Goal: Transaction & Acquisition: Book appointment/travel/reservation

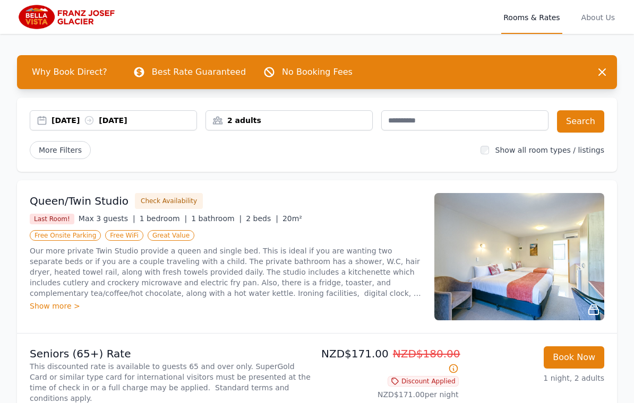
click at [93, 121] on icon at bounding box center [89, 121] width 8 height 8
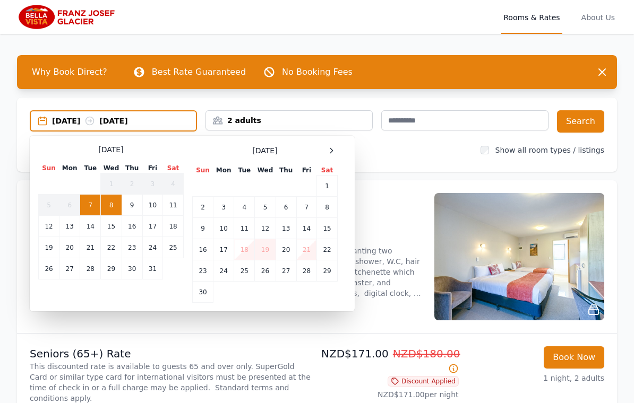
click at [288, 230] on td "13" at bounding box center [285, 228] width 21 height 21
click at [329, 229] on td "15" at bounding box center [327, 228] width 21 height 21
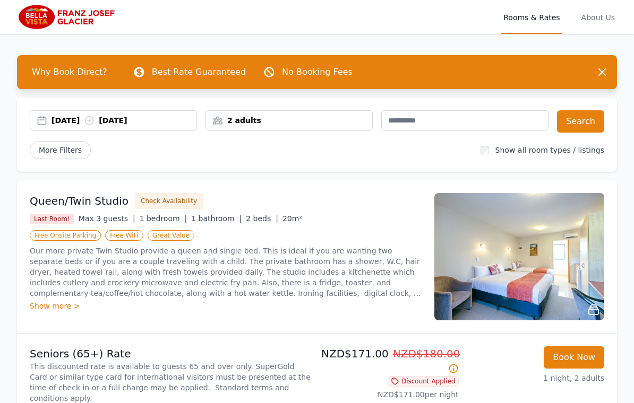
click at [591, 115] on button "Search" at bounding box center [580, 121] width 47 height 22
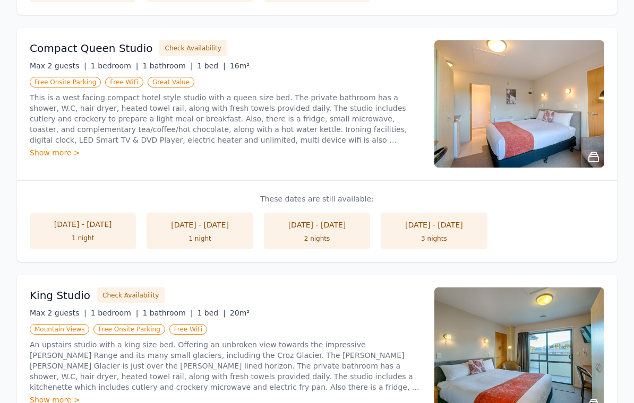
scroll to position [436, 0]
click at [191, 43] on button "Check Availability" at bounding box center [193, 48] width 68 height 16
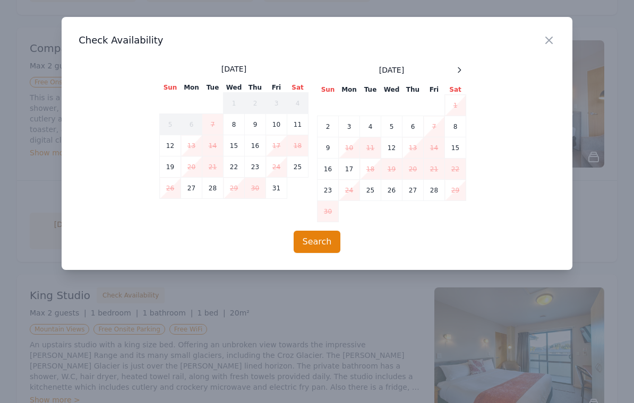
click at [317, 243] on button "Search" at bounding box center [316, 242] width 47 height 22
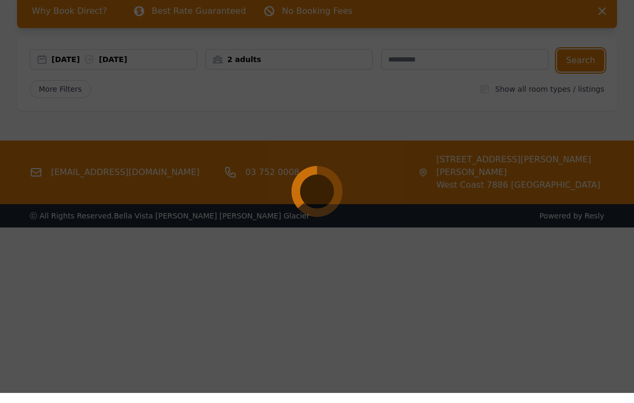
scroll to position [0, 0]
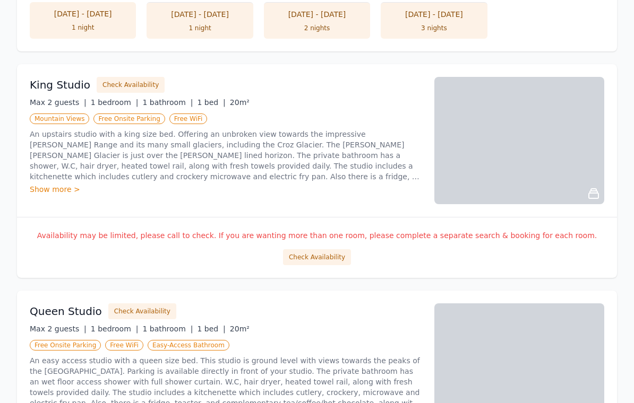
scroll to position [646, 0]
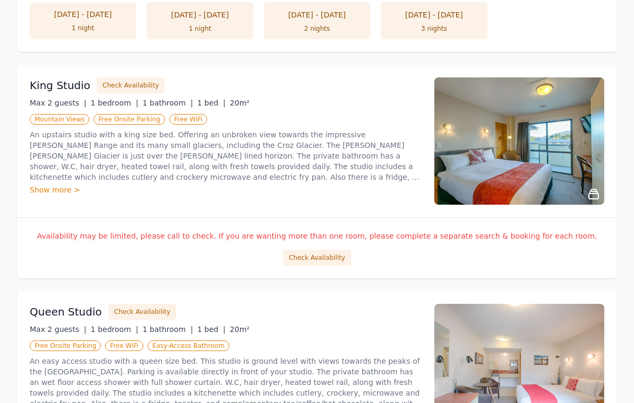
click at [327, 255] on button "Check Availability" at bounding box center [317, 258] width 68 height 16
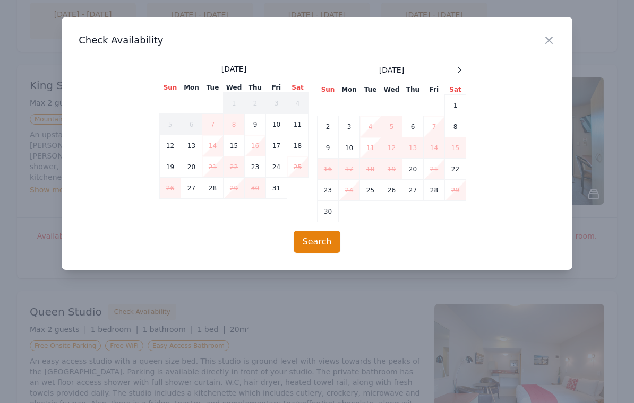
click at [555, 38] on icon "button" at bounding box center [548, 40] width 13 height 13
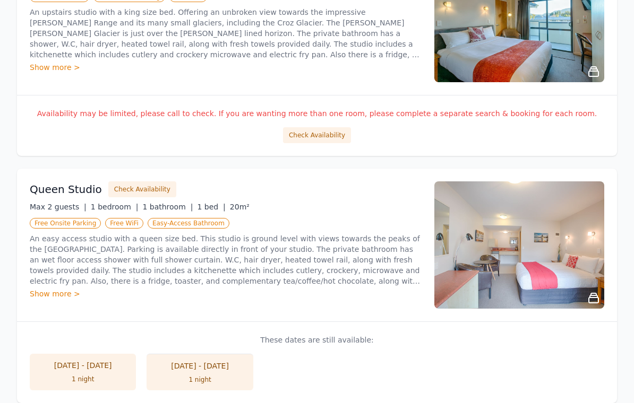
scroll to position [769, 0]
click at [149, 182] on button "Check Availability" at bounding box center [142, 190] width 68 height 16
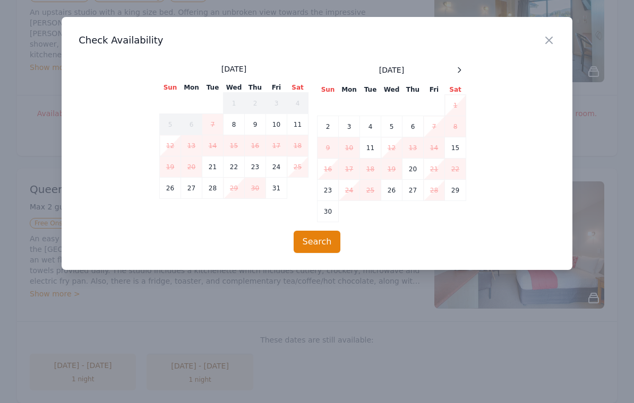
click at [549, 44] on icon "button" at bounding box center [548, 40] width 13 height 13
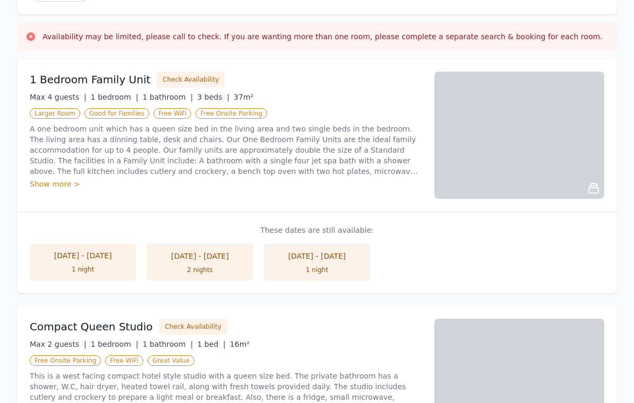
scroll to position [157, 0]
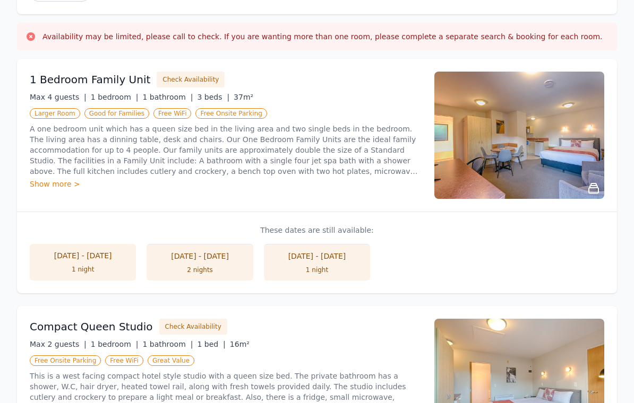
click at [187, 77] on button "Check Availability" at bounding box center [191, 80] width 68 height 16
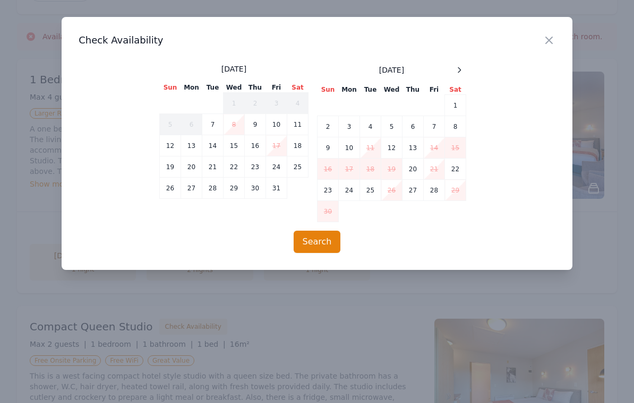
click at [541, 46] on h3 "Check Availability" at bounding box center [317, 40] width 477 height 13
click at [554, 42] on icon "button" at bounding box center [548, 40] width 13 height 13
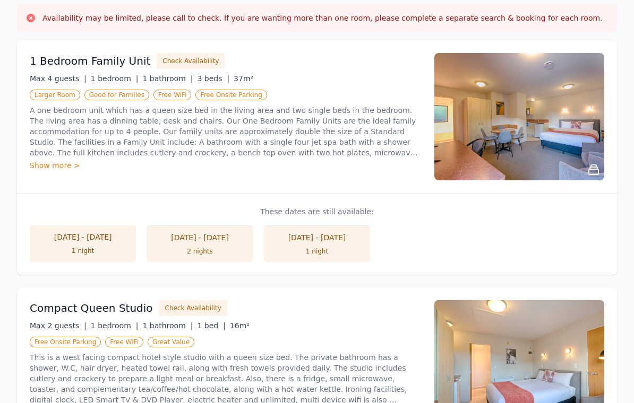
scroll to position [193, 0]
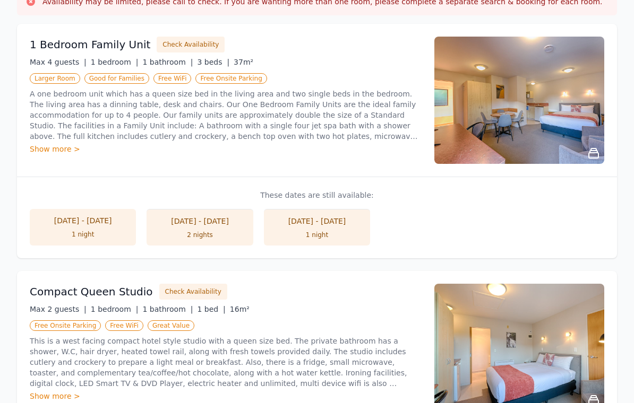
click at [191, 287] on button "Check Availability" at bounding box center [193, 292] width 68 height 16
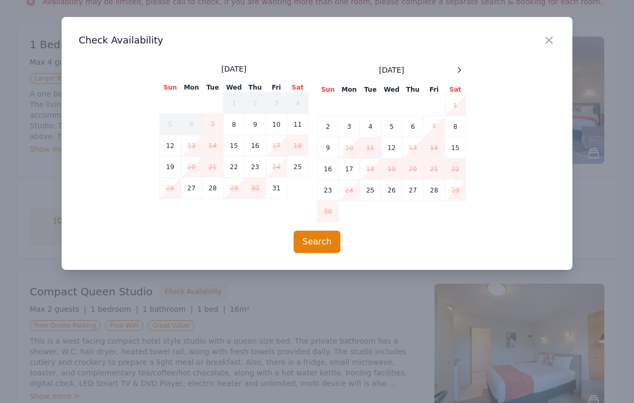
click at [557, 37] on div "Close" at bounding box center [557, 33] width 30 height 33
click at [550, 45] on icon "button" at bounding box center [548, 40] width 13 height 13
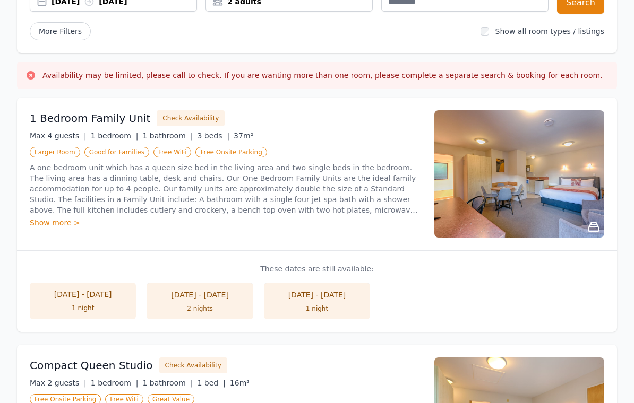
scroll to position [119, 0]
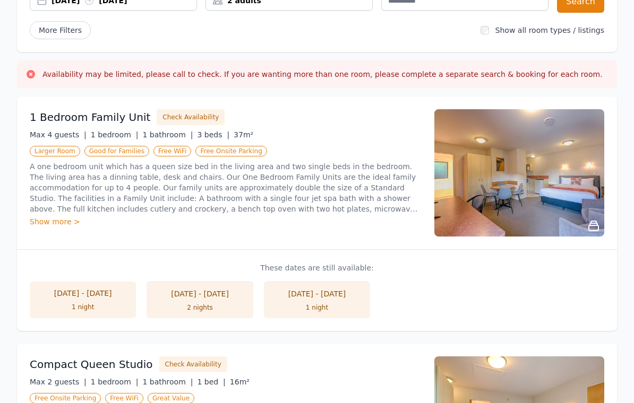
click at [339, 304] on div "1 night" at bounding box center [316, 308] width 85 height 8
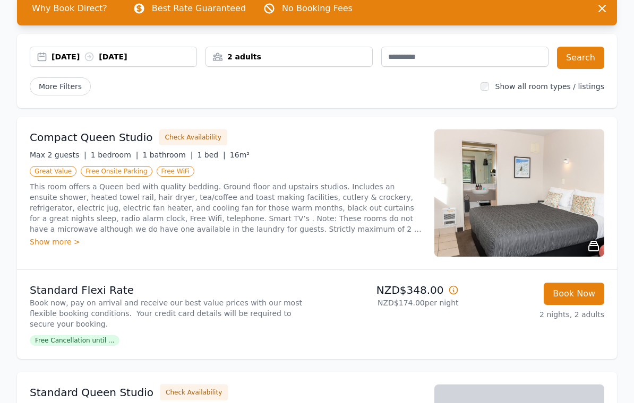
scroll to position [63, 0]
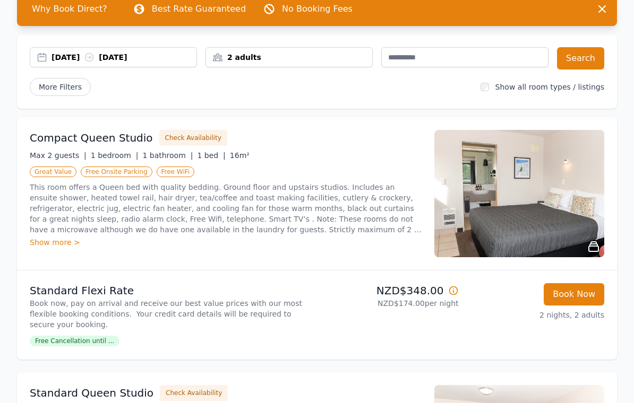
click at [191, 138] on button "Check Availability" at bounding box center [193, 138] width 68 height 16
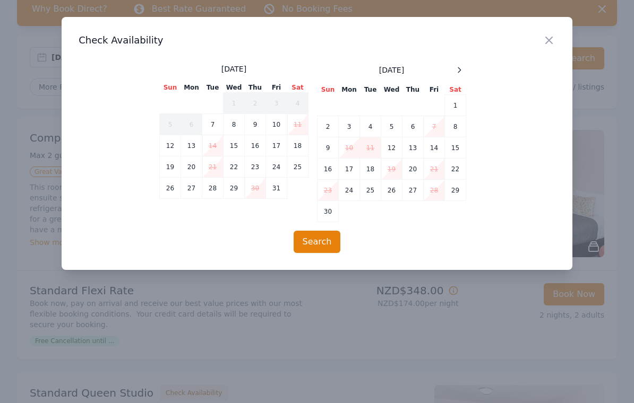
click at [549, 42] on icon "button" at bounding box center [548, 40] width 13 height 13
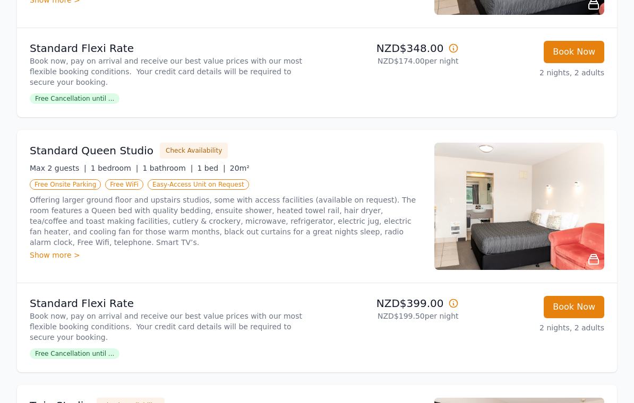
scroll to position [352, 0]
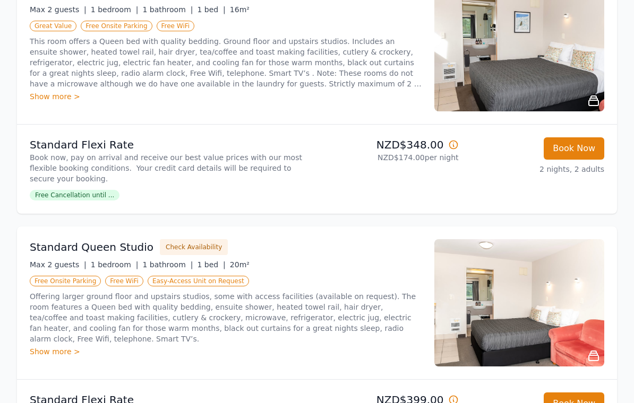
click at [190, 246] on button "Check Availability" at bounding box center [194, 248] width 68 height 16
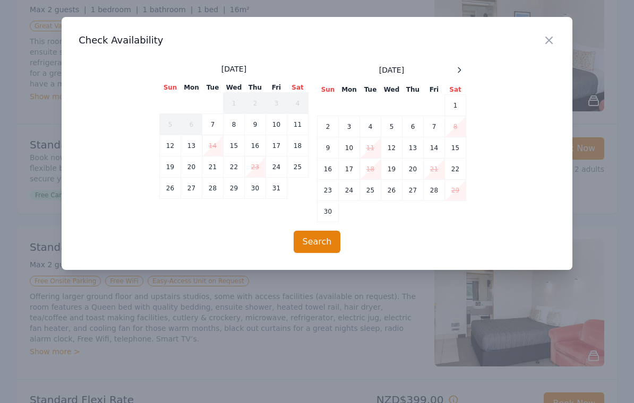
click at [547, 41] on icon "button" at bounding box center [548, 40] width 13 height 13
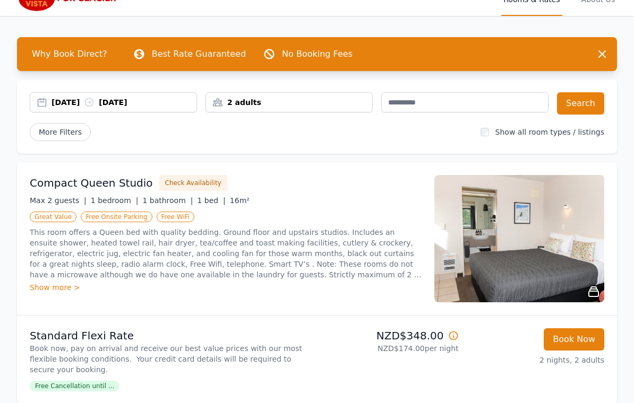
scroll to position [18, 0]
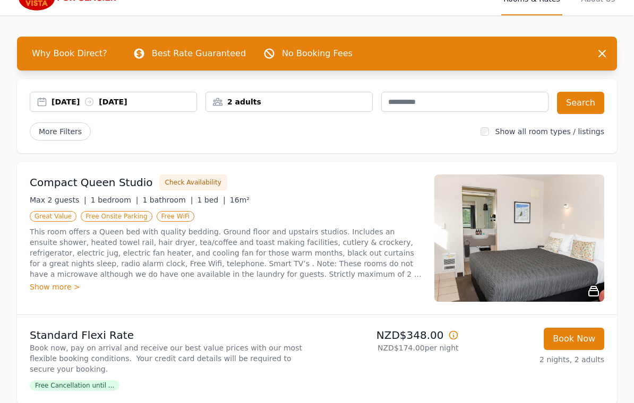
click at [64, 289] on div "Show more >" at bounding box center [226, 287] width 392 height 11
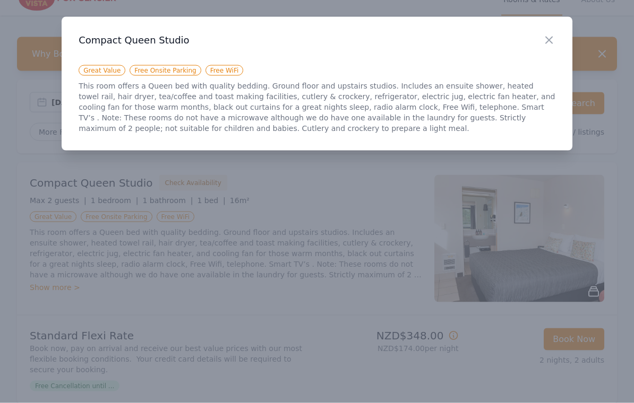
scroll to position [19, 0]
click at [555, 41] on icon "button" at bounding box center [548, 40] width 13 height 13
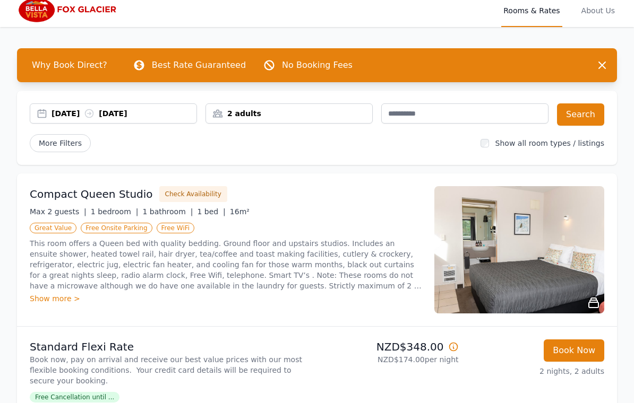
scroll to position [0, 0]
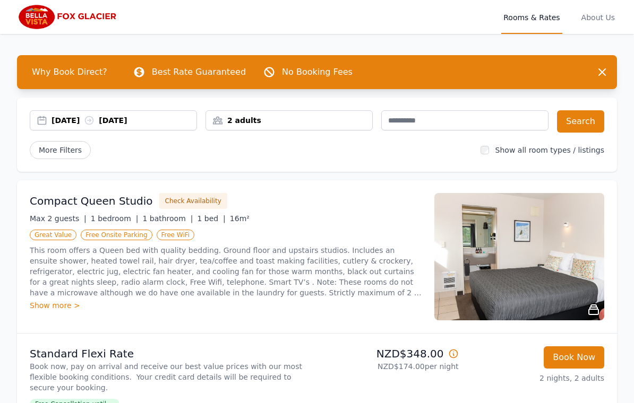
click at [530, 274] on img at bounding box center [519, 256] width 170 height 127
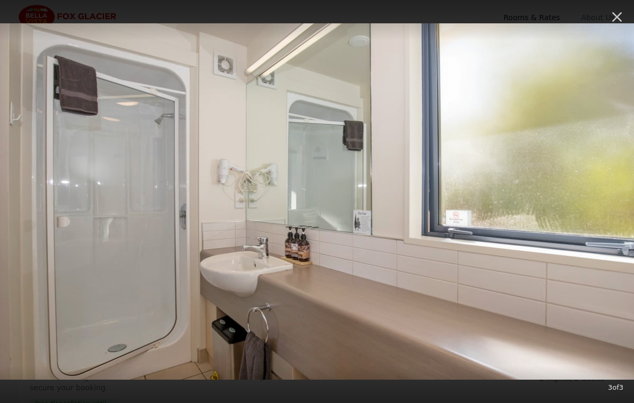
click at [615, 20] on icon "button" at bounding box center [616, 16] width 17 height 17
